Goal: Task Accomplishment & Management: Manage account settings

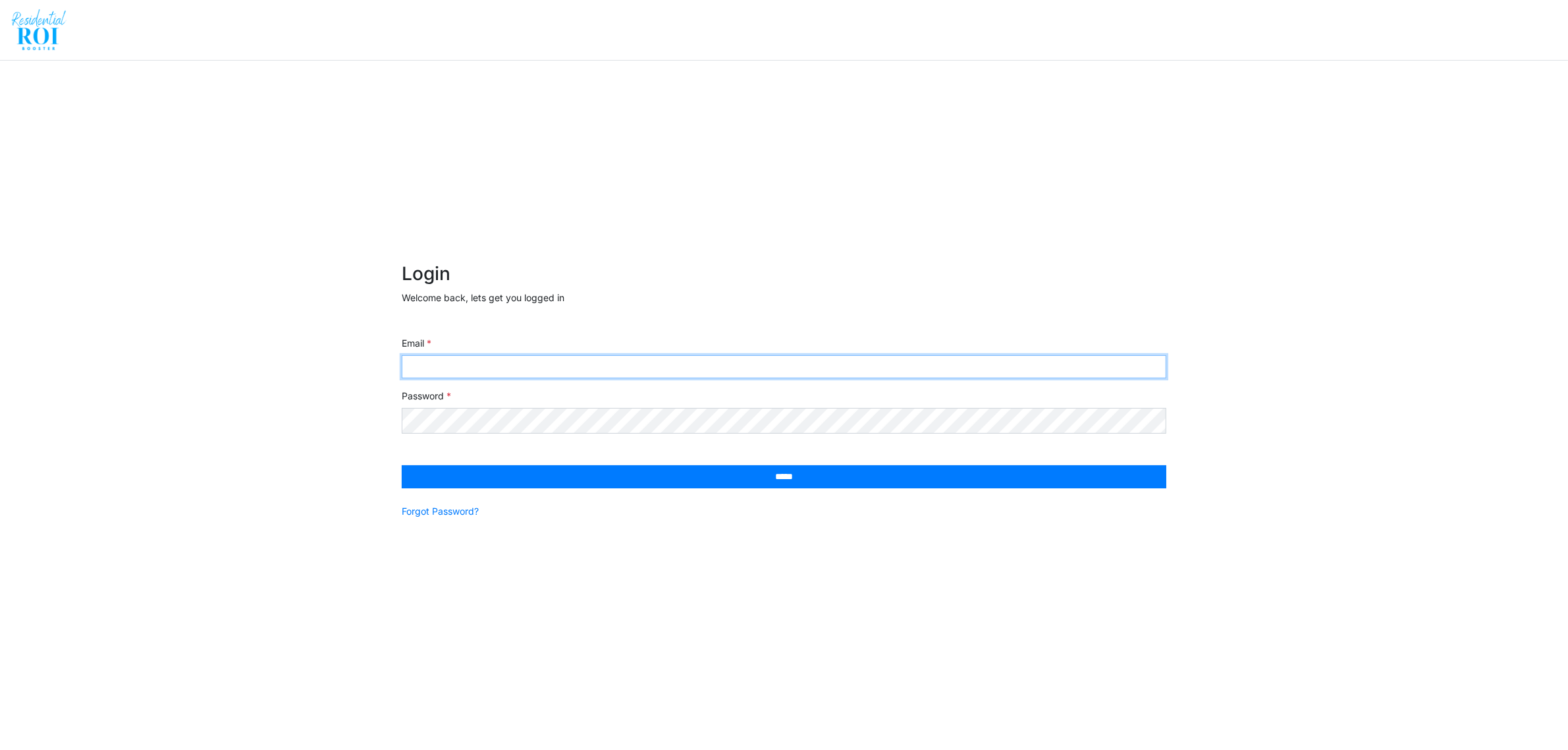
click at [582, 367] on input "Email" at bounding box center [784, 367] width 765 height 23
type input "**********"
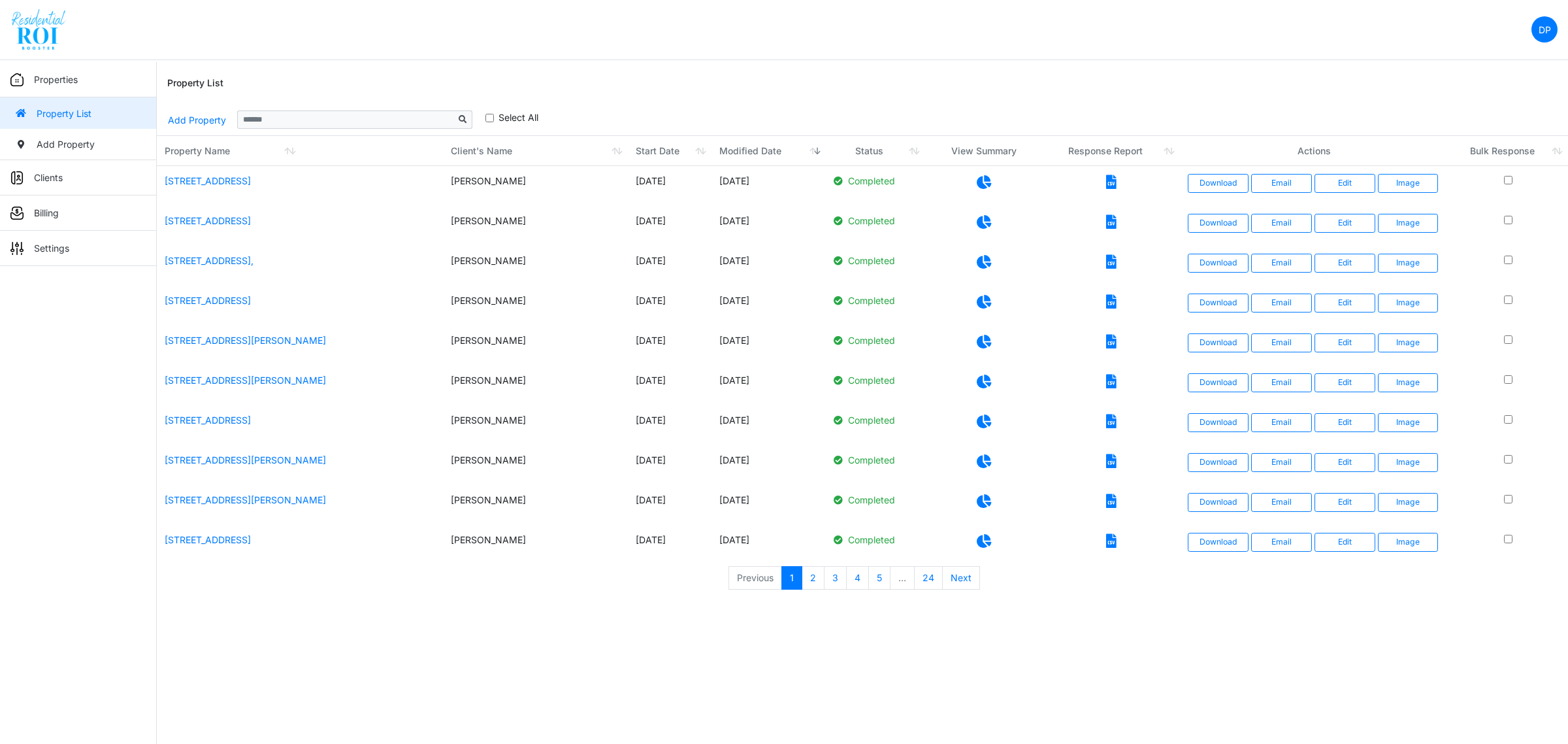
click at [25, 222] on link "Billing" at bounding box center [78, 213] width 156 height 36
